Goal: Find specific page/section: Find specific page/section

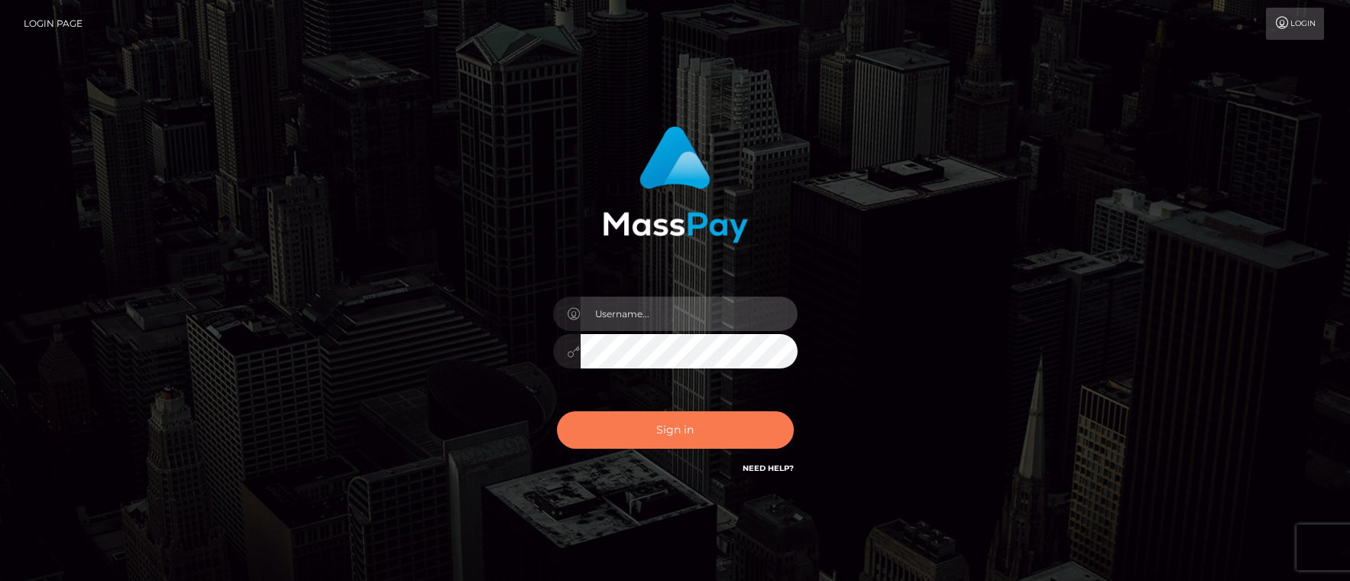
type input "[PERSON_NAME].tilia"
click at [698, 430] on button "Sign in" at bounding box center [675, 429] width 237 height 37
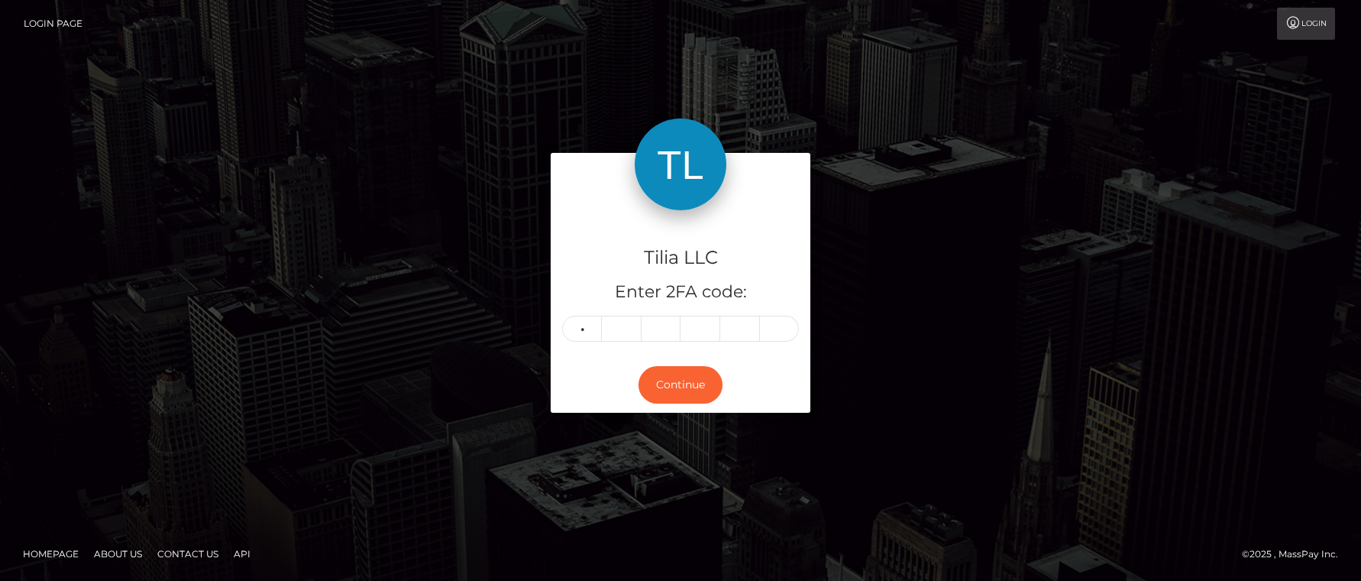
type input "2"
type input "0"
type input "5"
type input "3"
type input "0"
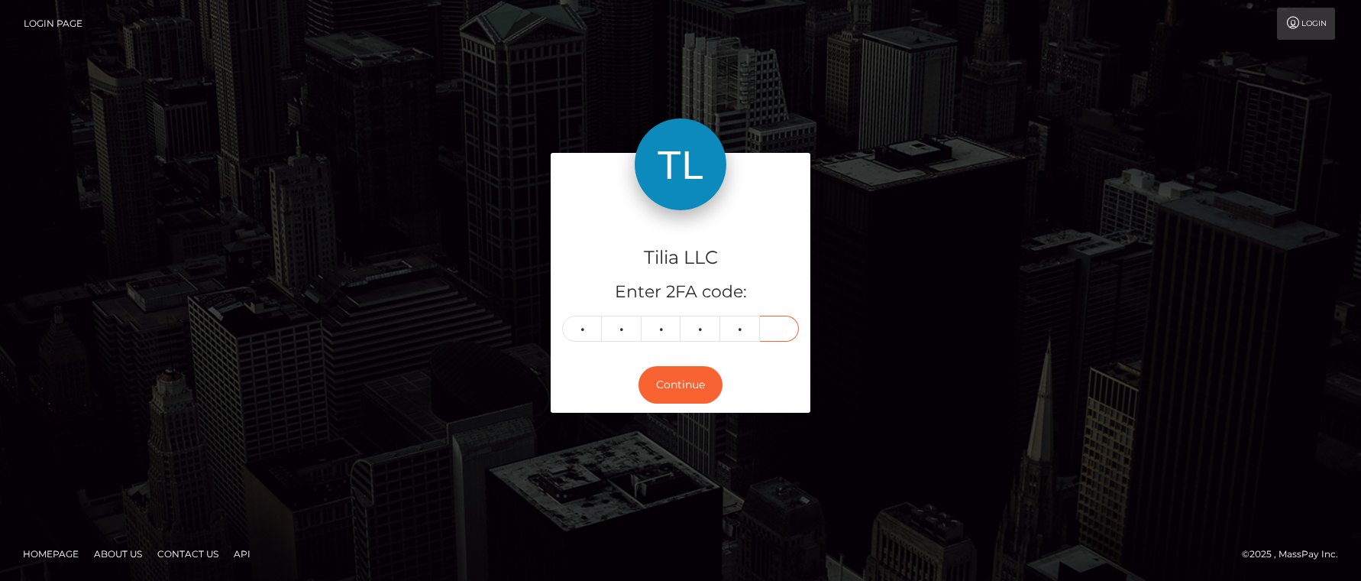
type input "7"
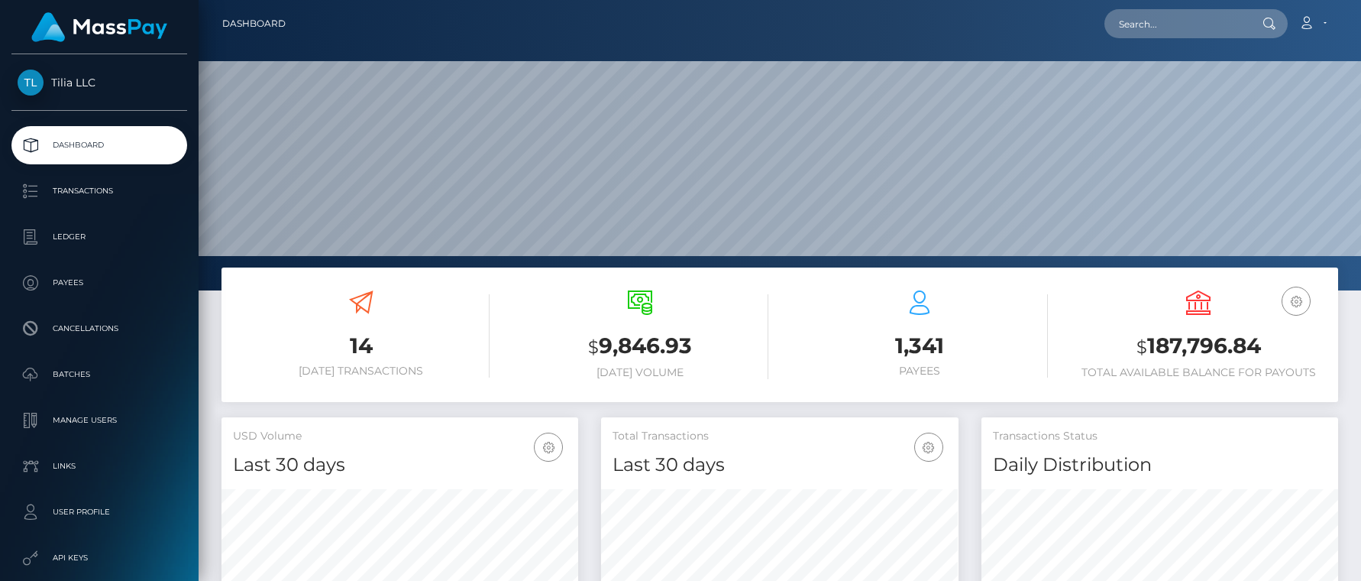
scroll to position [271, 358]
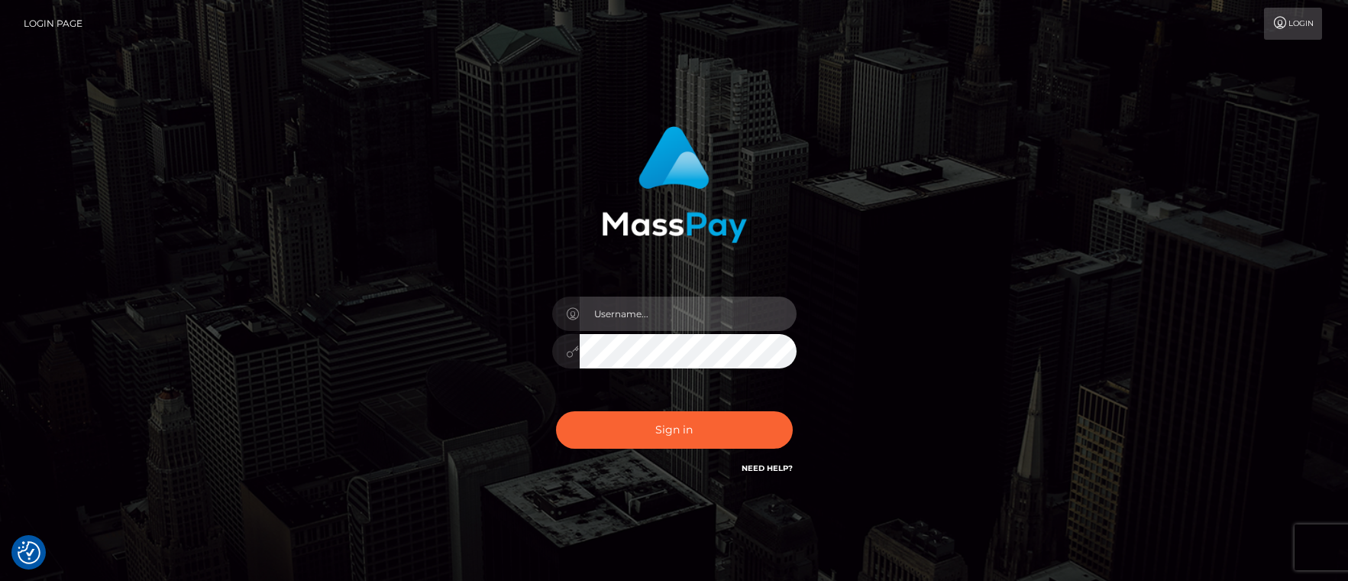
type input "[PERSON_NAME].tilia"
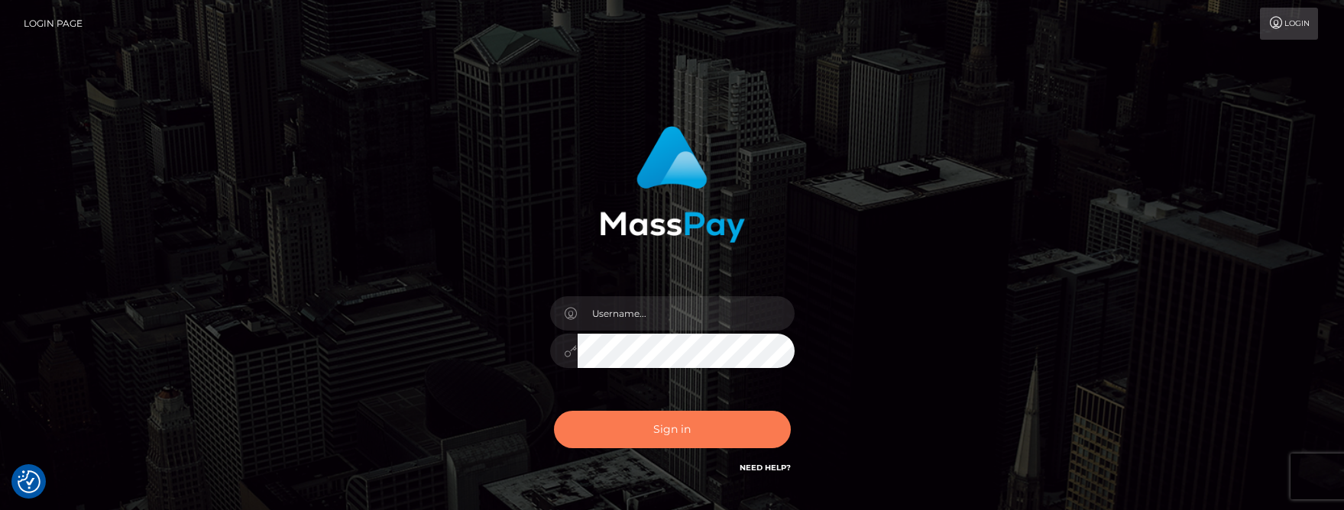
click at [660, 429] on button "Sign in" at bounding box center [672, 429] width 237 height 37
type input "[PERSON_NAME].tilia"
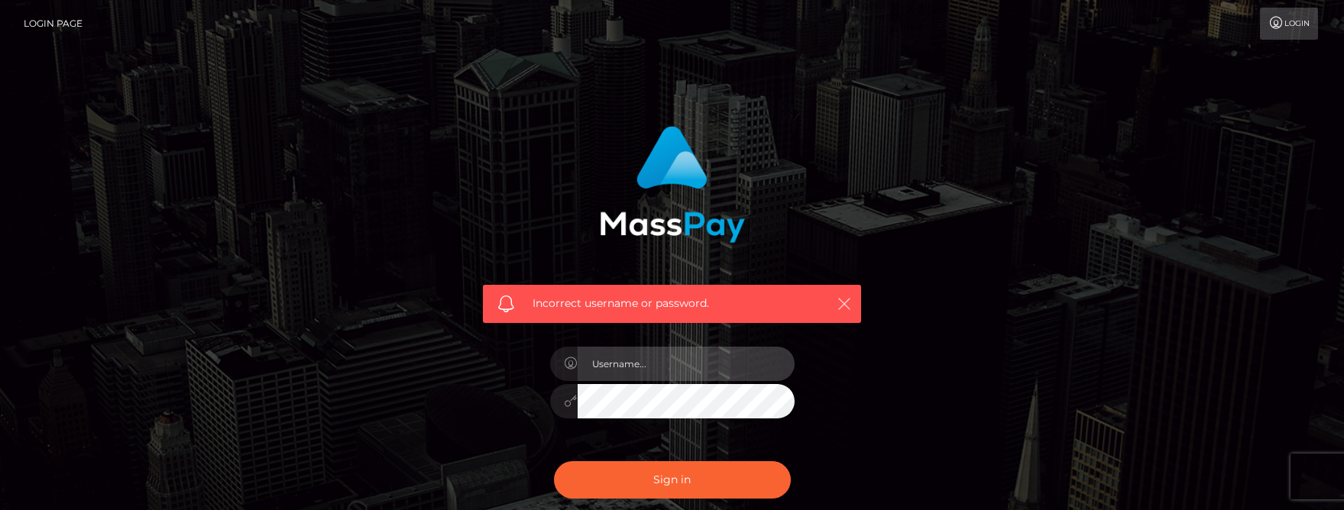
type input "[PERSON_NAME].tilia"
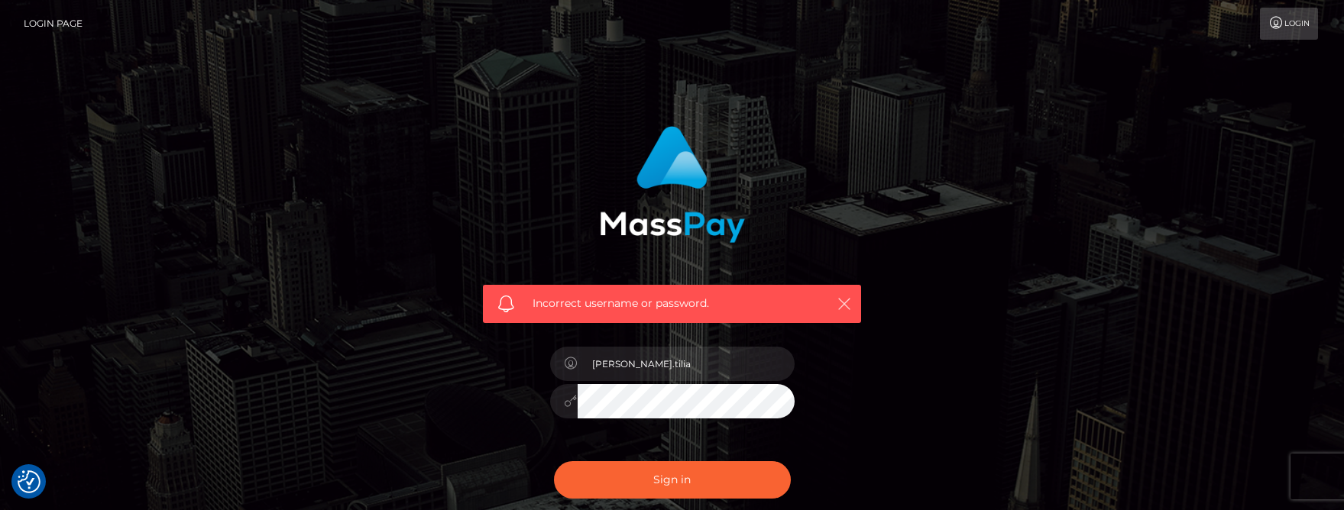
click at [839, 309] on icon "button" at bounding box center [844, 303] width 15 height 15
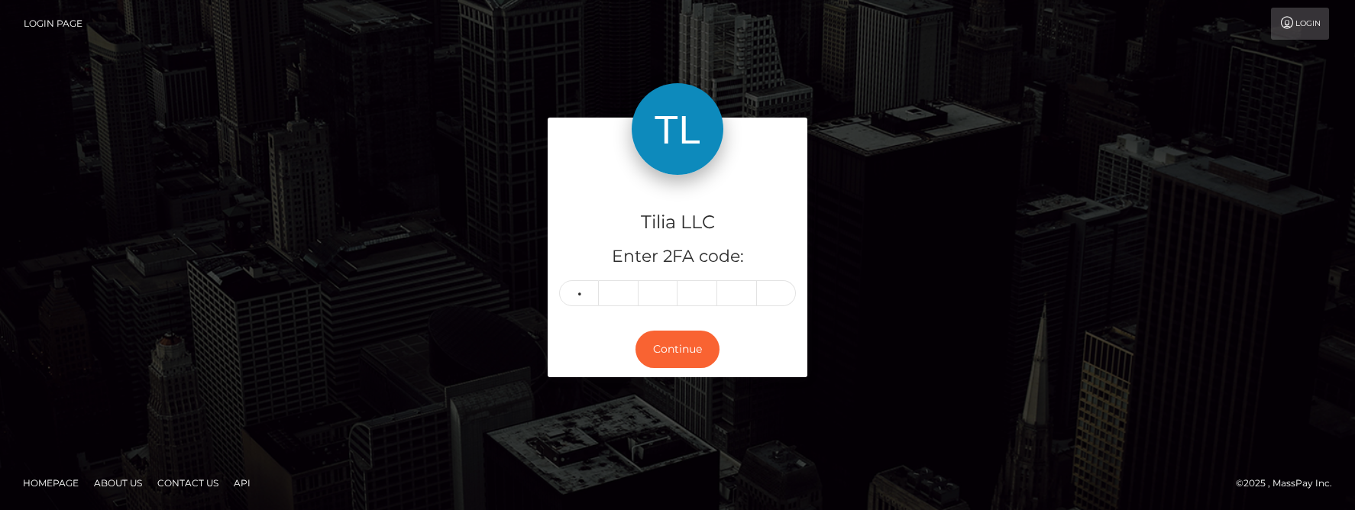
type input "0"
type input "7"
type input "3"
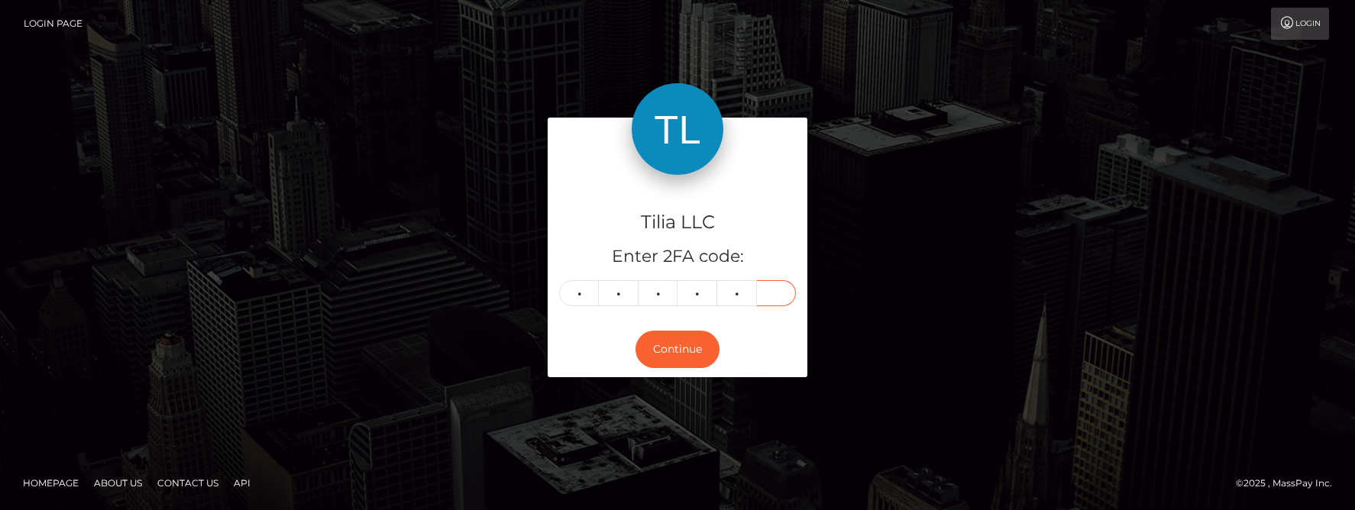
type input "4"
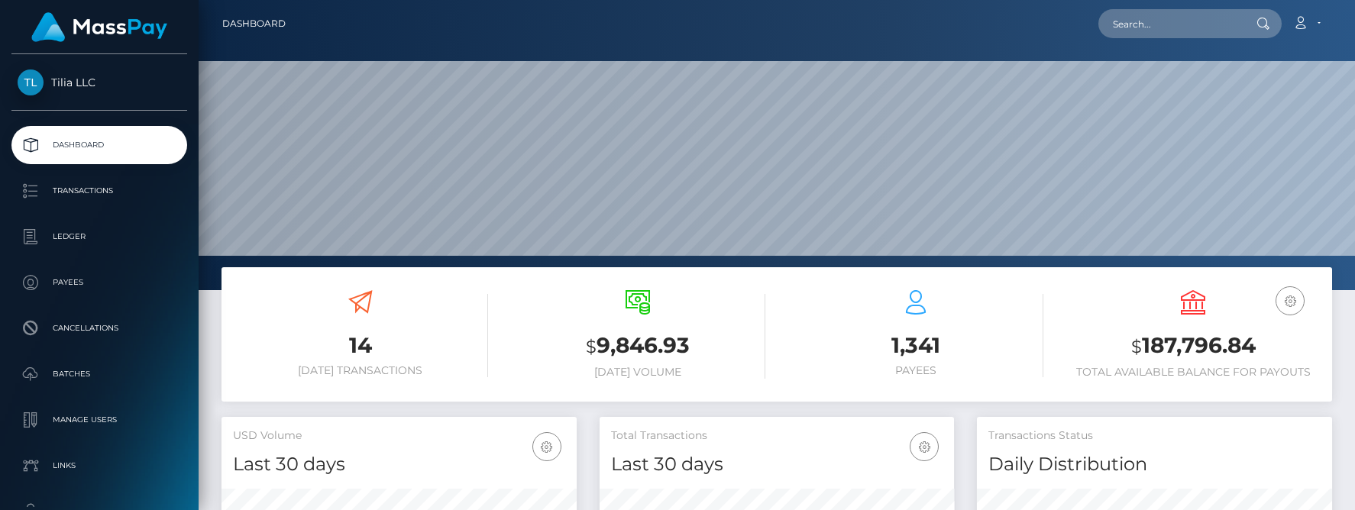
scroll to position [271, 354]
click at [1145, 19] on input "text" at bounding box center [1171, 23] width 144 height 29
paste input "9fe8f5c3-294a-44c3-9ce0-18f33e061e3e payout-tier: 1012"
click at [1189, 18] on input "9fe8f5c3-294a-44c3-9ce0-18f33e061e3e payout-tier: 1012" at bounding box center [1171, 23] width 144 height 29
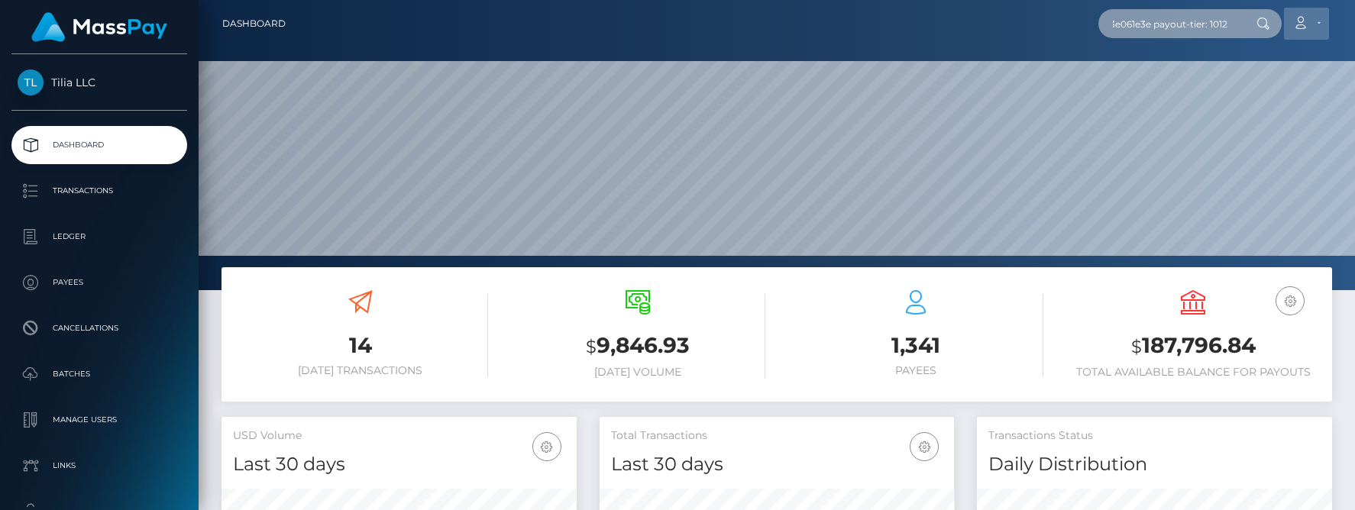
drag, startPoint x: 1163, startPoint y: 27, endPoint x: 1309, endPoint y: 28, distance: 145.9
click at [1309, 28] on div "9fe8f5c3-294a-44c3-9ce0-18f33e061e3e payout-tier: 1012 Loading... Loading... Ac…" at bounding box center [815, 24] width 1034 height 32
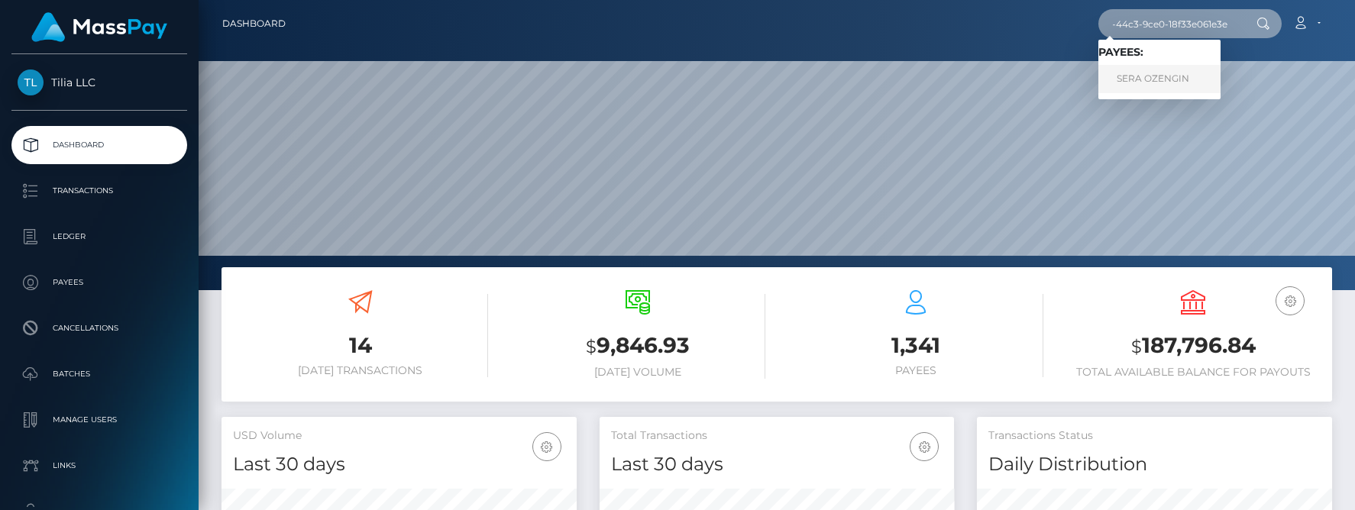
type input "9fe8f5c3-294a-44c3-9ce0-18f33e061e3e"
click at [1170, 73] on link "SERA OZENGIN" at bounding box center [1160, 79] width 122 height 28
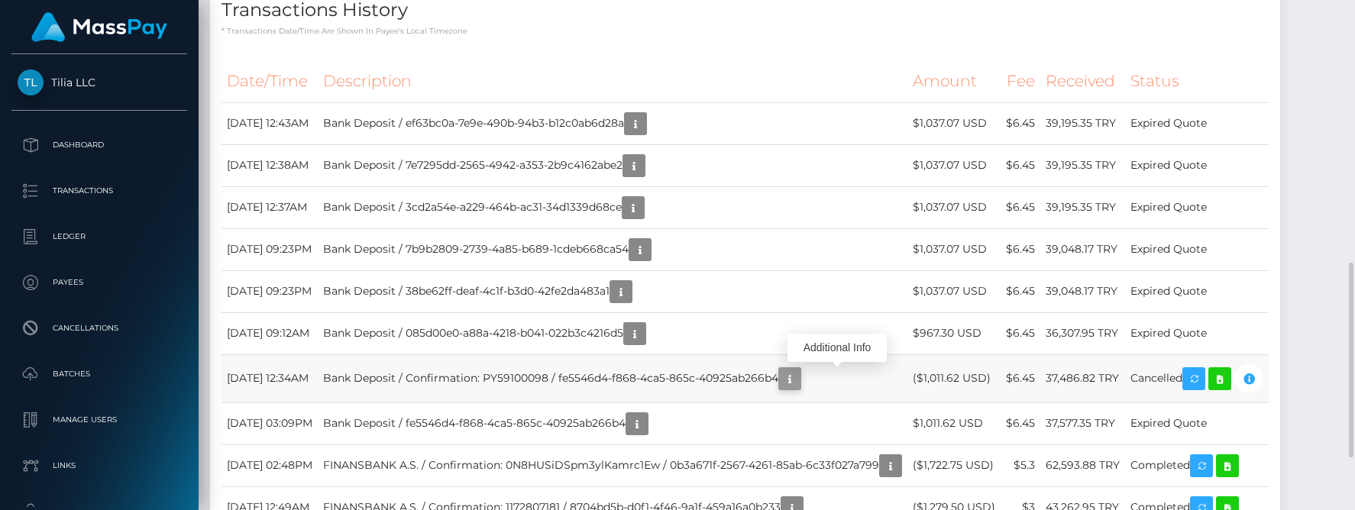
scroll to position [183, 354]
click at [799, 381] on icon "button" at bounding box center [790, 379] width 18 height 19
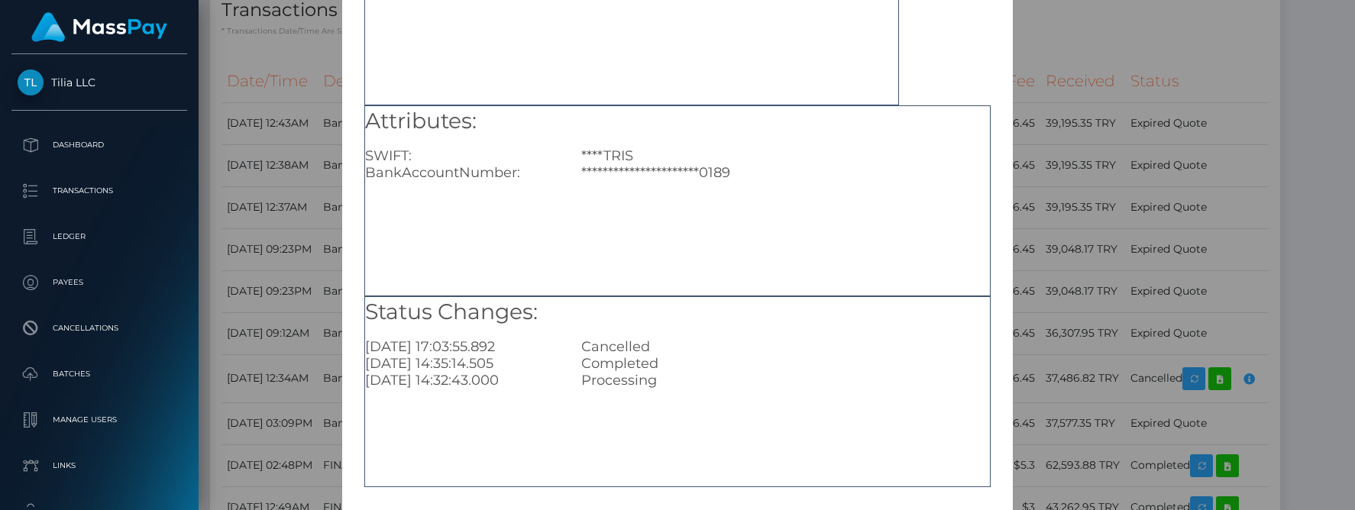
scroll to position [216, 0]
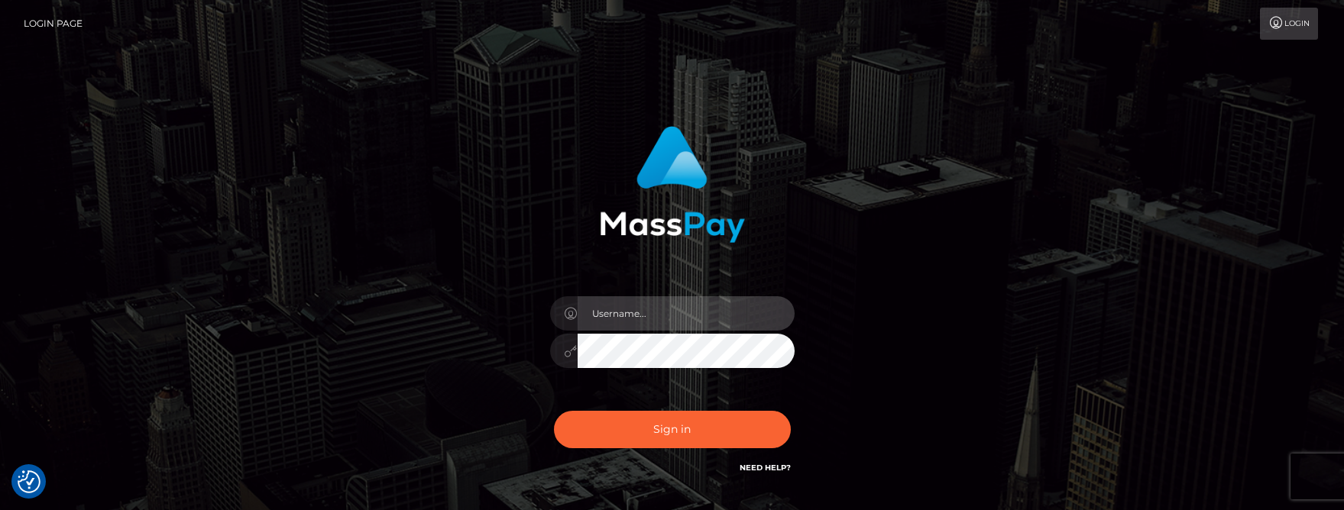
type input "[PERSON_NAME].tilia"
